Goal: Transaction & Acquisition: Book appointment/travel/reservation

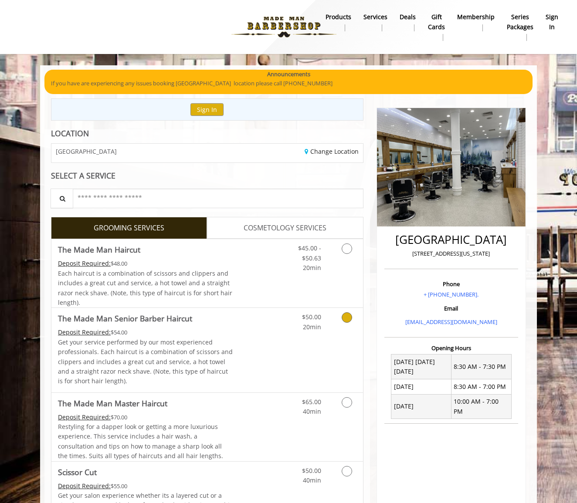
click at [303, 341] on div "$50.00 20min" at bounding box center [324, 350] width 78 height 84
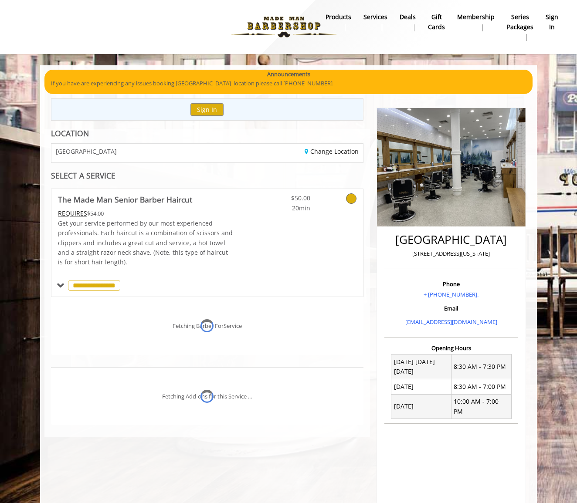
scroll to position [72, 0]
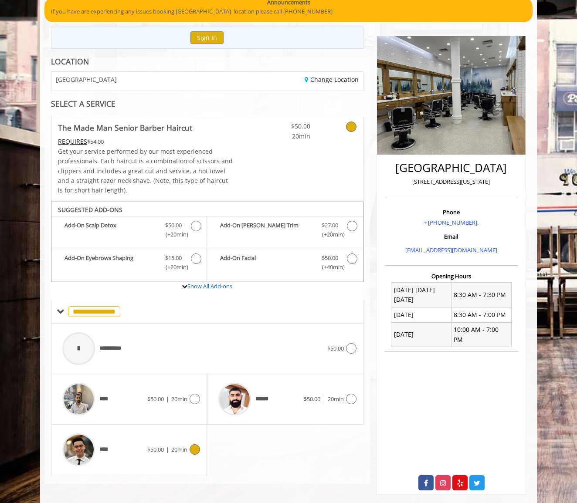
drag, startPoint x: 196, startPoint y: 444, endPoint x: 214, endPoint y: 442, distance: 18.8
click at [196, 445] on icon at bounding box center [195, 450] width 10 height 10
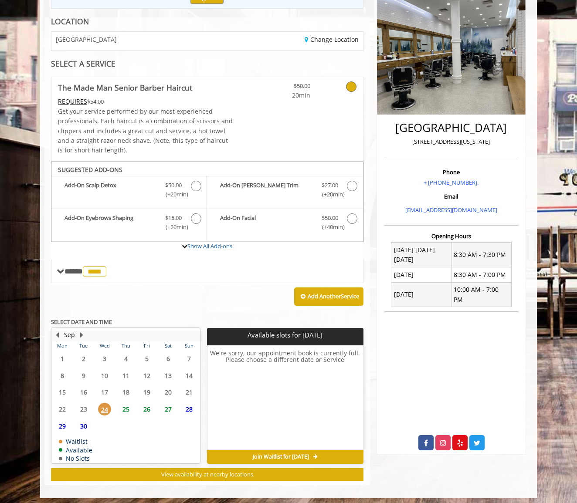
scroll to position [111, 0]
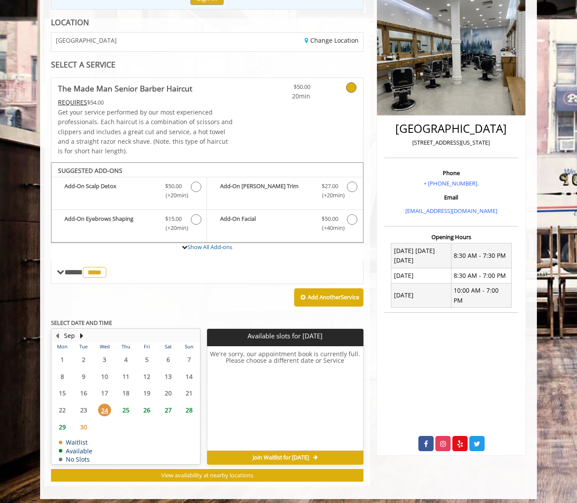
click at [125, 407] on span "25" at bounding box center [125, 410] width 13 height 13
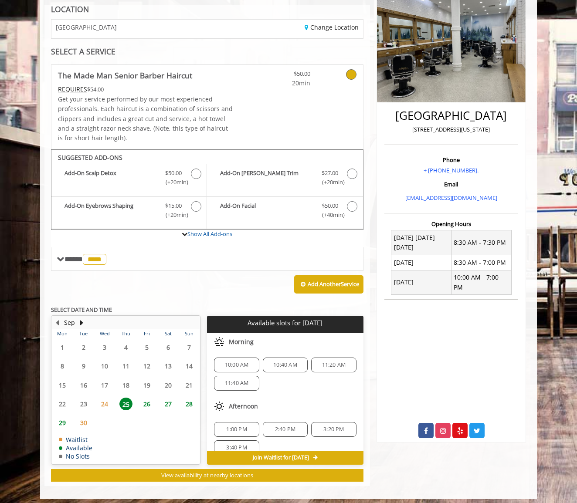
scroll to position [0, 0]
click at [143, 403] on span "26" at bounding box center [146, 404] width 13 height 13
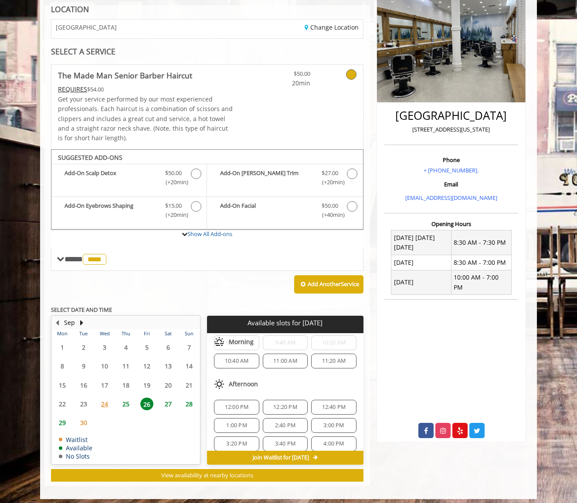
scroll to position [23, 0]
click at [284, 421] on span "2:40 PM" at bounding box center [285, 424] width 20 height 7
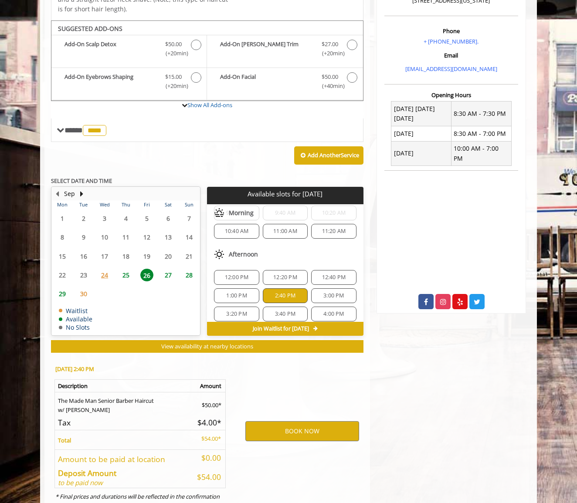
scroll to position [279, 0]
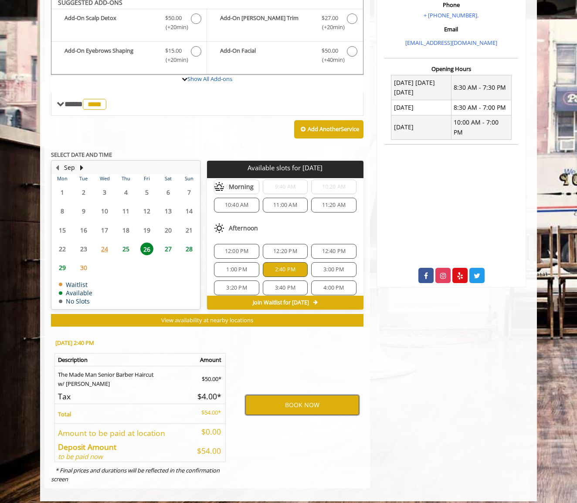
click at [288, 401] on button "BOOK NOW" at bounding box center [302, 405] width 114 height 20
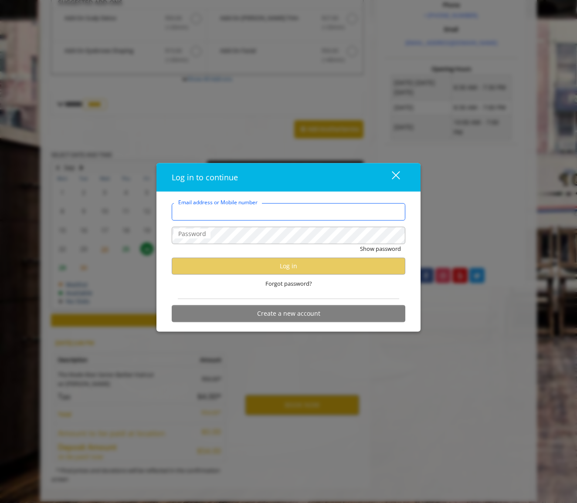
type input "**********"
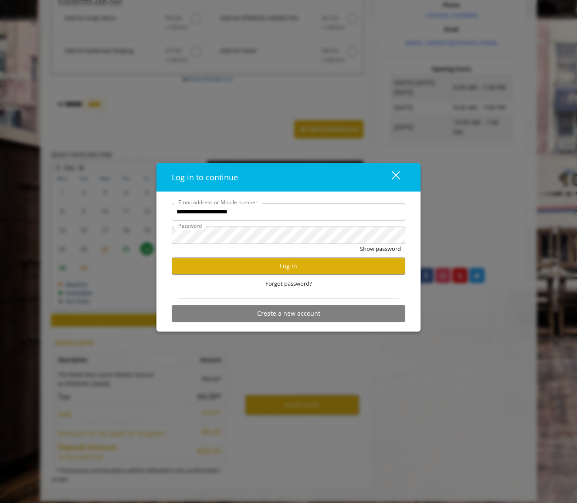
click at [283, 264] on button "Log in" at bounding box center [289, 266] width 234 height 17
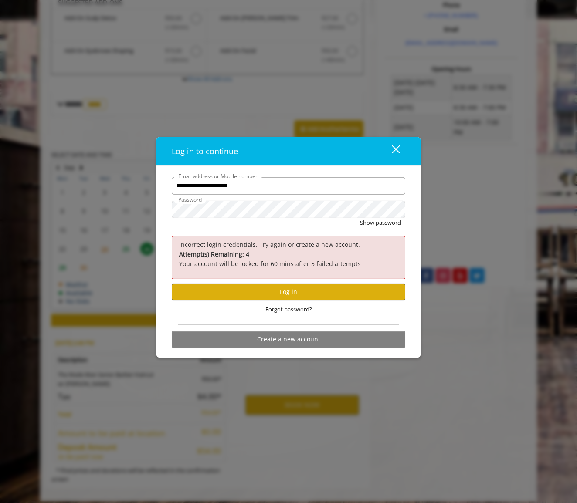
click at [262, 288] on button "Log in" at bounding box center [289, 292] width 234 height 17
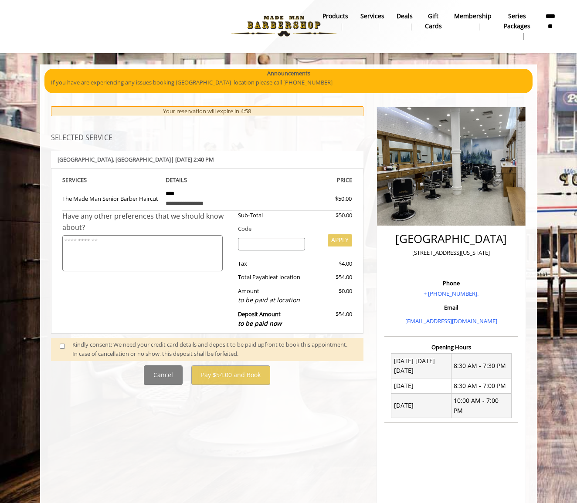
scroll to position [3, 0]
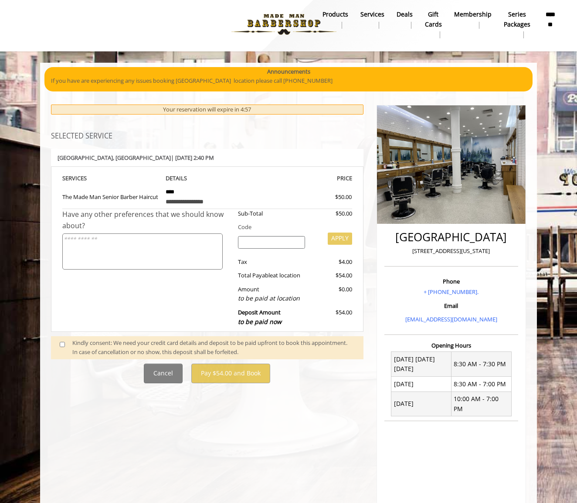
click at [78, 340] on div "Kindly consent: We need your credit card details and deposit to be paid upfront…" at bounding box center [213, 348] width 282 height 18
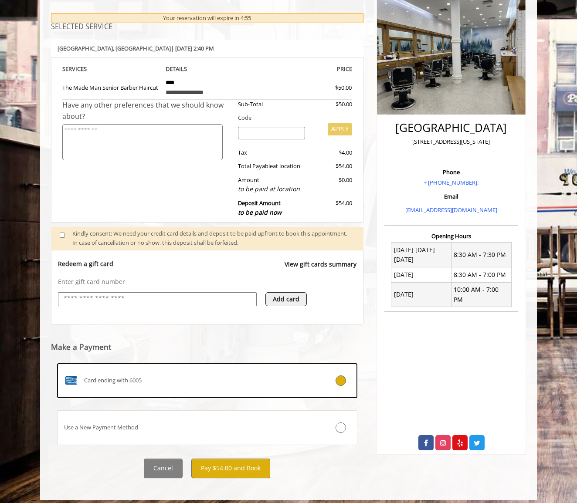
scroll to position [112, 0]
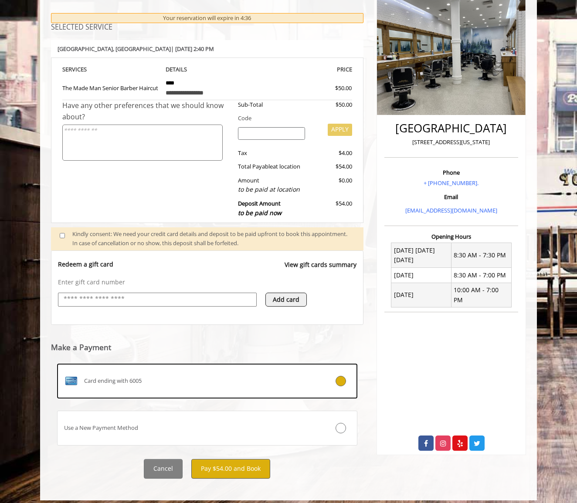
click at [256, 463] on button "Pay $54.00 and Book" at bounding box center [230, 469] width 79 height 20
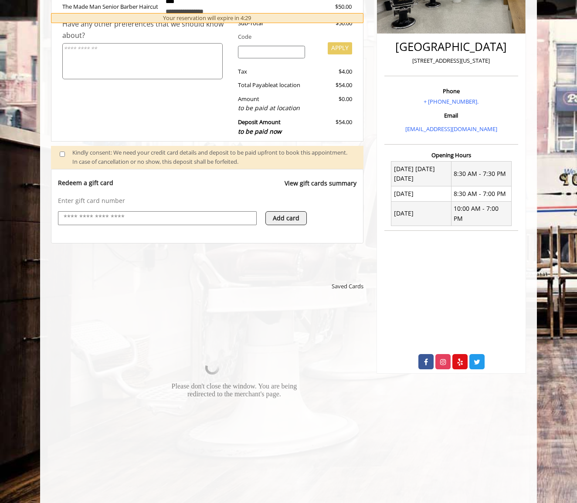
scroll to position [283, 0]
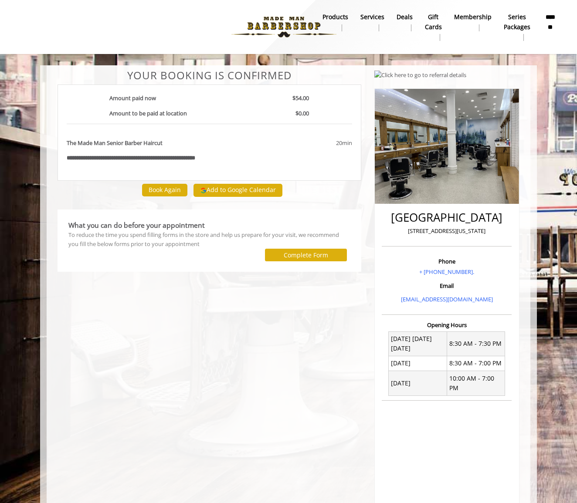
click at [248, 185] on button "Add to Google Calendar" at bounding box center [237, 190] width 89 height 13
